Goal: Find specific page/section

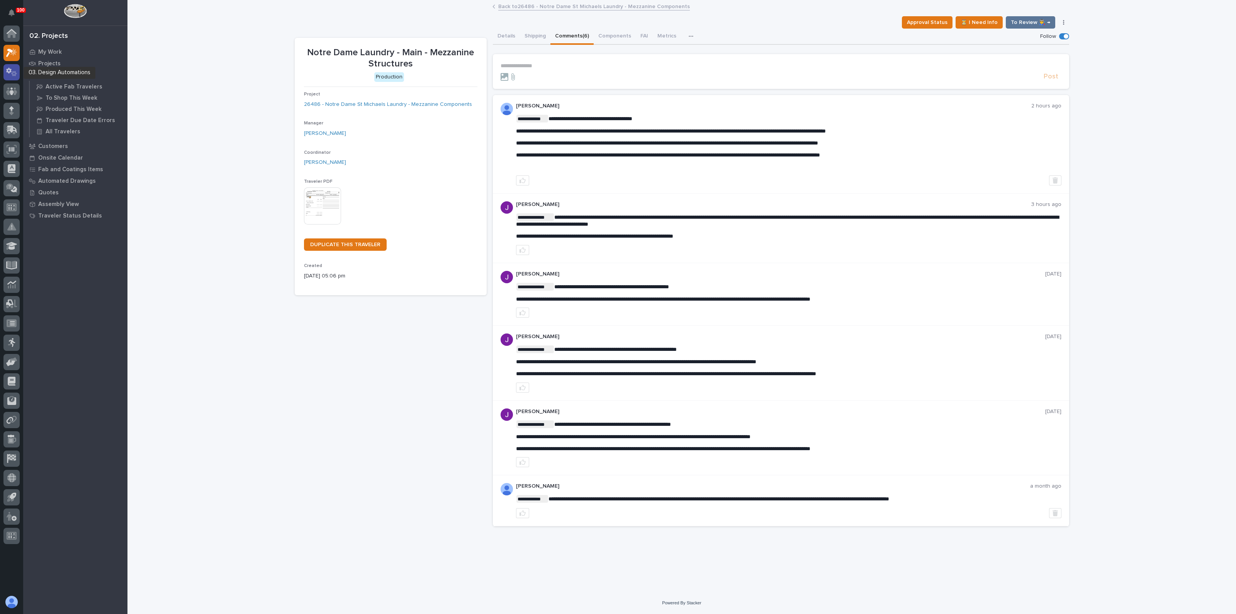
click at [14, 71] on icon at bounding box center [14, 73] width 6 height 5
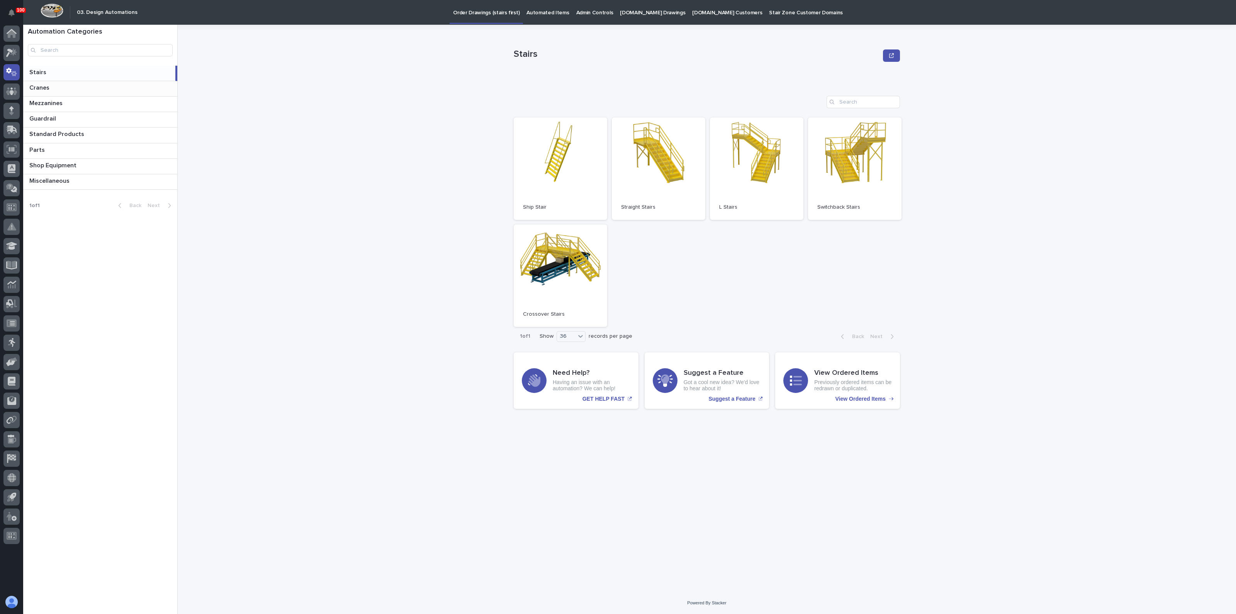
click at [46, 91] on div "Cranes Cranes" at bounding box center [100, 88] width 154 height 15
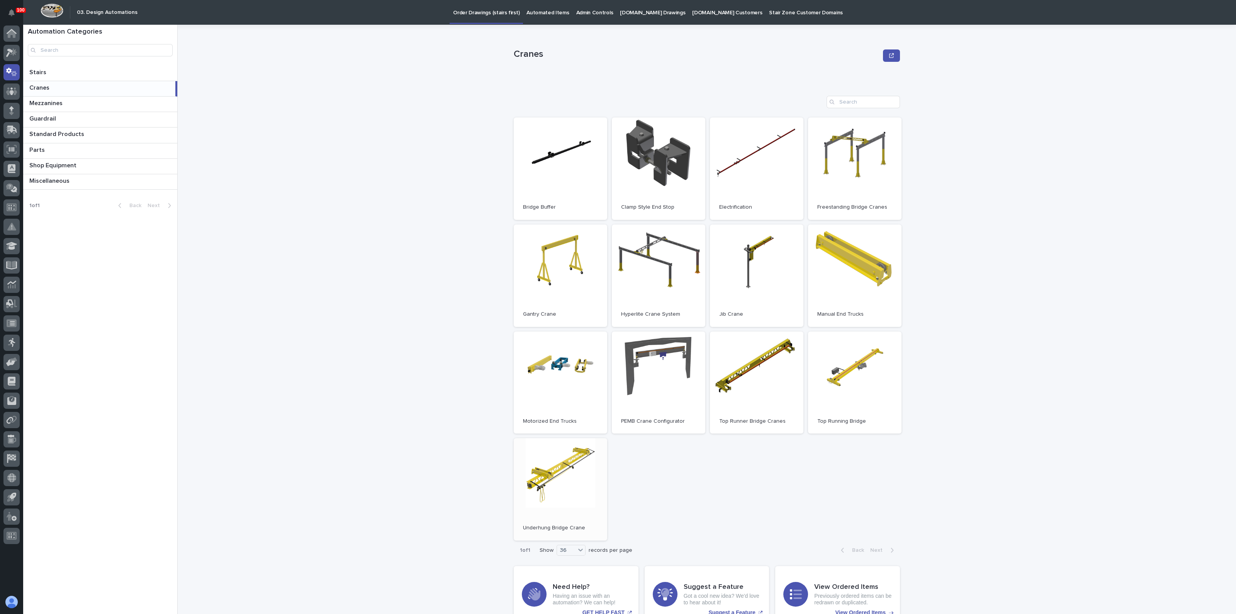
click at [547, 465] on link "Open" at bounding box center [560, 489] width 93 height 102
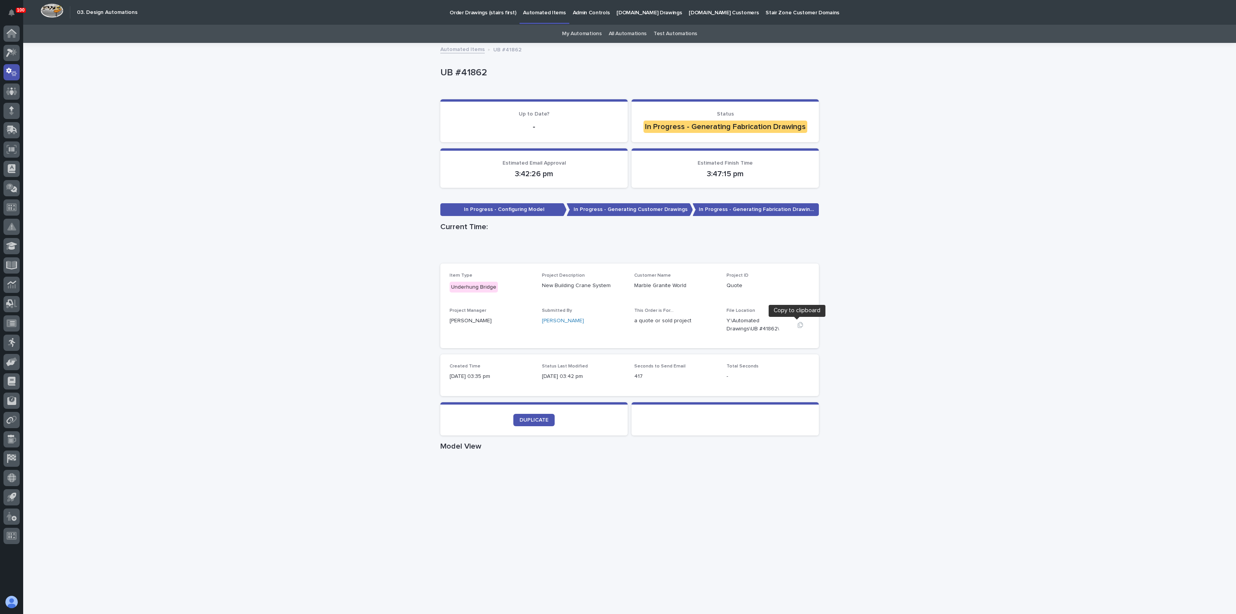
click at [797, 326] on icon "button" at bounding box center [800, 325] width 6 height 6
